Goal: Information Seeking & Learning: Learn about a topic

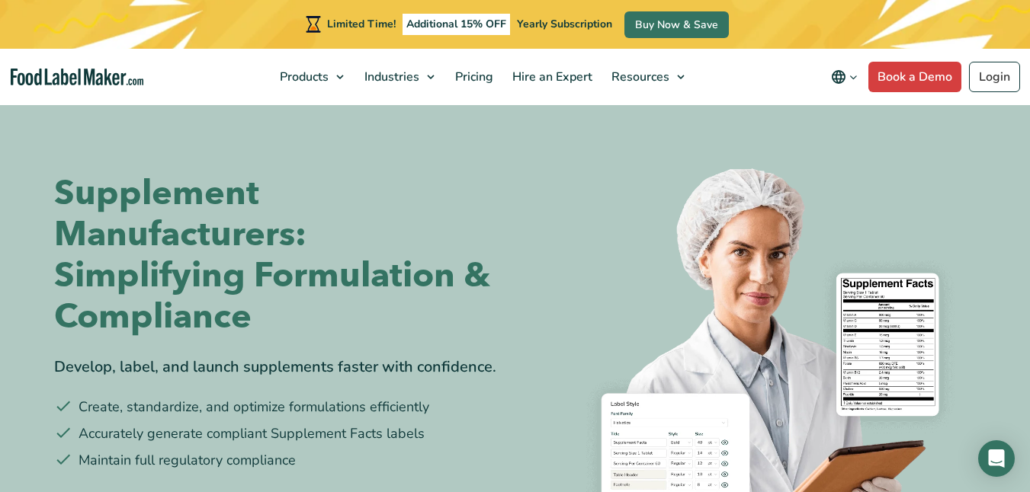
click at [582, 326] on img at bounding box center [752, 374] width 450 height 450
click at [233, 342] on div "Supplement Manufacturers: Simplifying Formulation & Compliance Develop, label, …" at bounding box center [279, 351] width 450 height 448
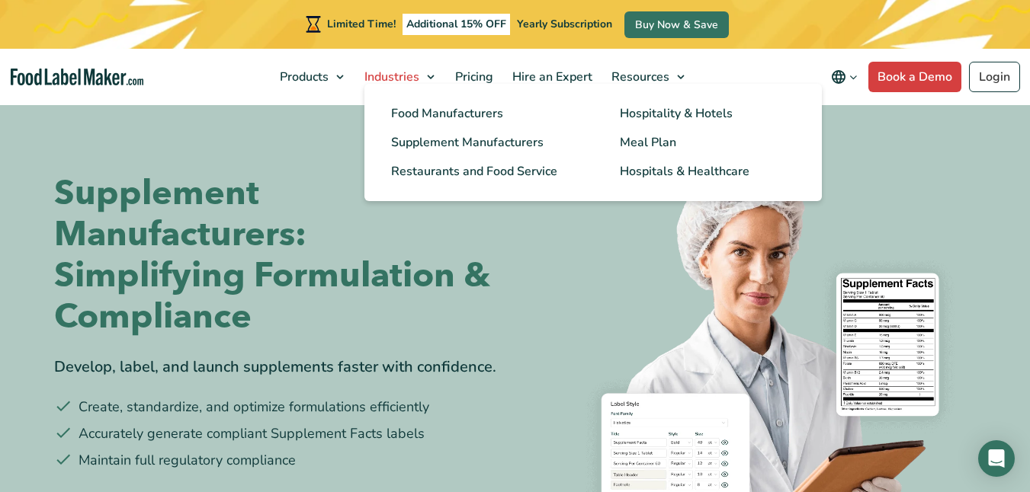
click at [360, 83] on span "Industries" at bounding box center [390, 77] width 61 height 17
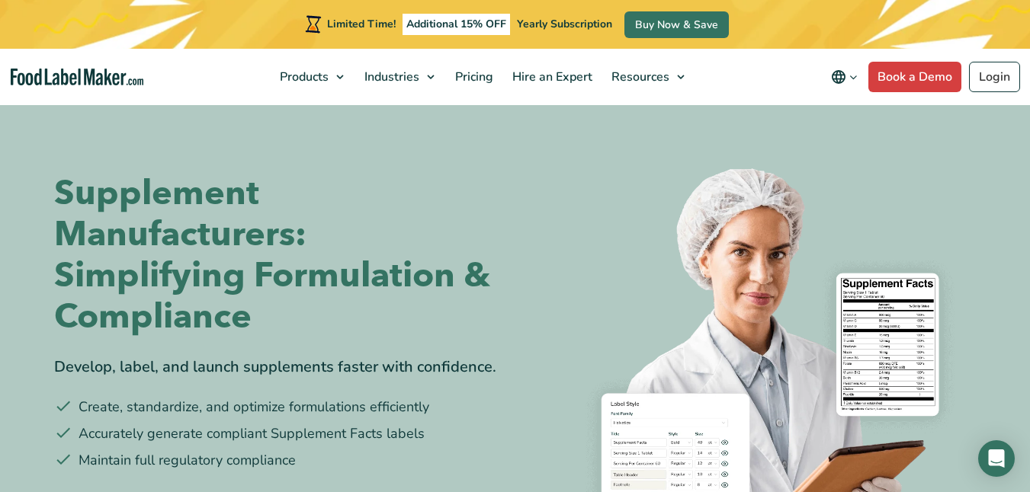
drag, startPoint x: 589, startPoint y: 380, endPoint x: 948, endPoint y: 332, distance: 362.3
click at [163, 434] on li "Accurately generate compliant Supplement Facts labels" at bounding box center [279, 434] width 450 height 21
click at [948, 332] on img at bounding box center [752, 374] width 450 height 450
click at [795, 232] on img at bounding box center [752, 374] width 450 height 450
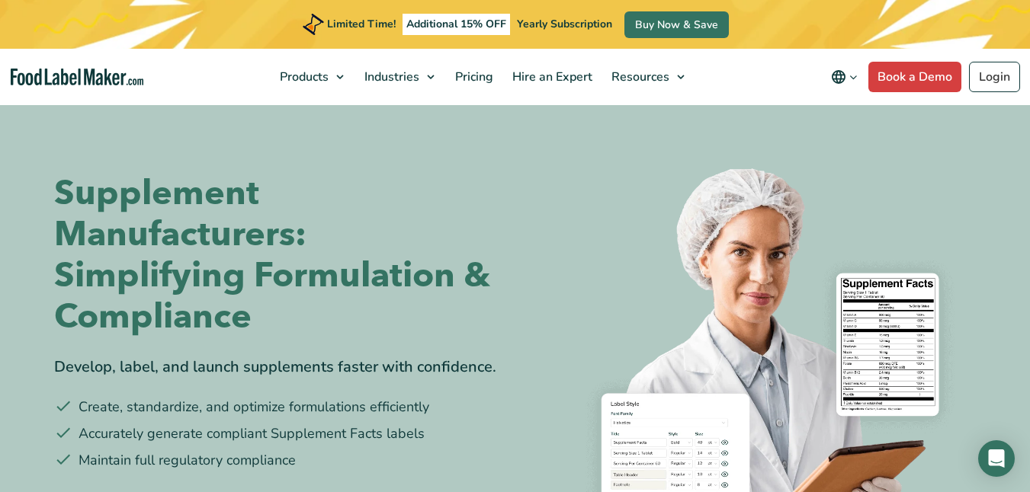
click at [795, 232] on img at bounding box center [752, 374] width 450 height 450
click at [709, 370] on img at bounding box center [752, 374] width 450 height 450
click at [603, 213] on img at bounding box center [752, 374] width 450 height 450
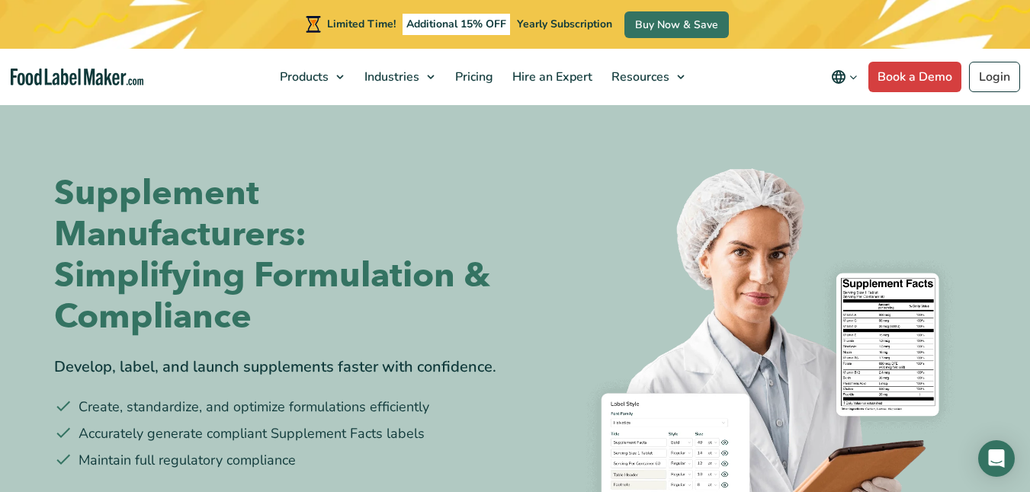
click at [603, 213] on img at bounding box center [752, 374] width 450 height 450
click at [1013, 300] on section "Supplement Manufacturers: Simplifying Formulation & Compliance Develop, label, …" at bounding box center [515, 351] width 1030 height 496
click at [938, 233] on img at bounding box center [752, 374] width 450 height 450
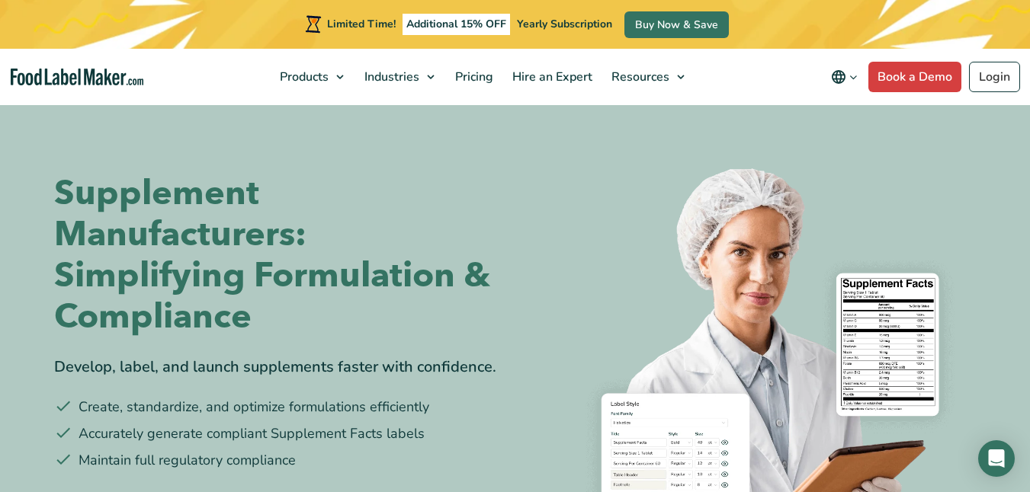
click at [938, 233] on img at bounding box center [752, 374] width 450 height 450
